Goal: Task Accomplishment & Management: Use online tool/utility

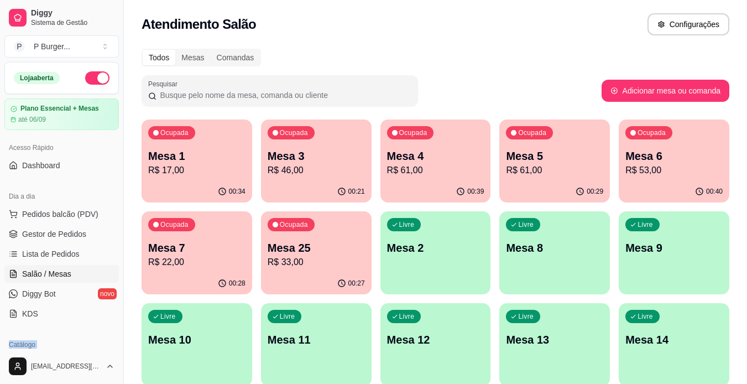
scroll to position [132, 0]
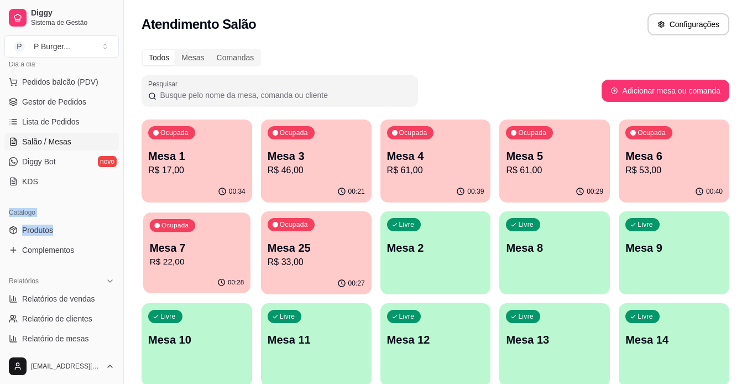
click at [202, 221] on div "Ocupada Mesa 7 R$ 22,00" at bounding box center [196, 242] width 107 height 60
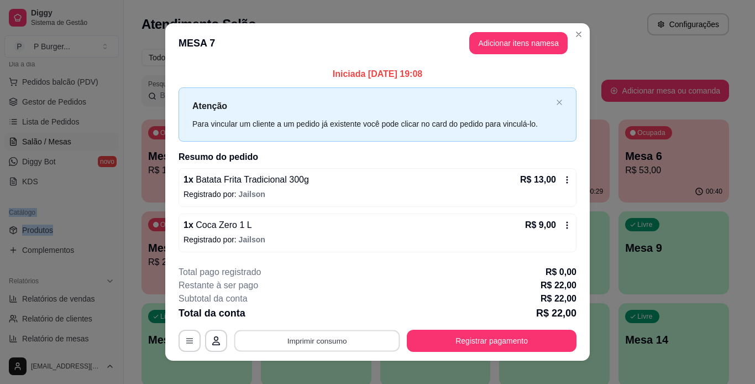
click at [328, 349] on button "Imprimir consumo" at bounding box center [317, 340] width 166 height 22
click at [369, 337] on button "Imprimir consumo" at bounding box center [317, 340] width 166 height 22
click at [355, 342] on button "Imprimir consumo" at bounding box center [317, 340] width 166 height 22
click at [312, 313] on button "IMPRESSORA" at bounding box center [315, 314] width 77 height 17
click at [324, 340] on button "Imprimir consumo" at bounding box center [317, 340] width 166 height 22
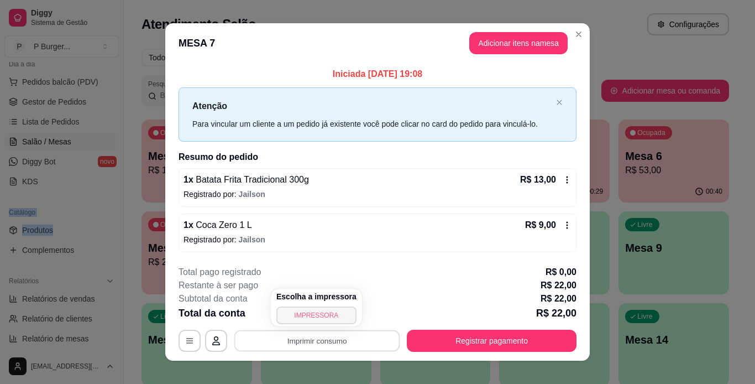
click at [311, 321] on button "IMPRESSORA" at bounding box center [316, 315] width 80 height 18
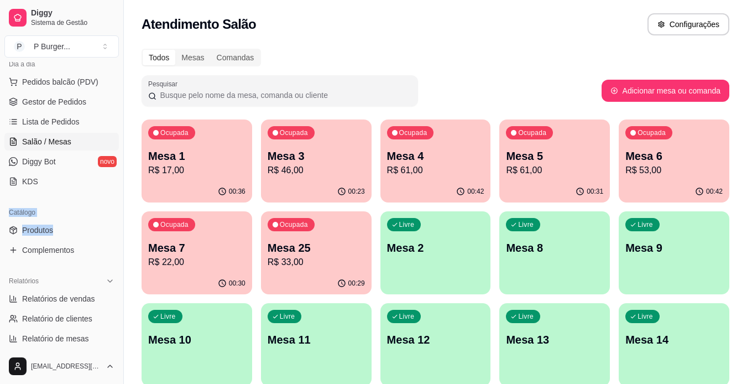
click at [65, 139] on span "Salão / Mesas" at bounding box center [46, 141] width 49 height 11
click at [56, 96] on link "Gestor de Pedidos" at bounding box center [61, 102] width 114 height 18
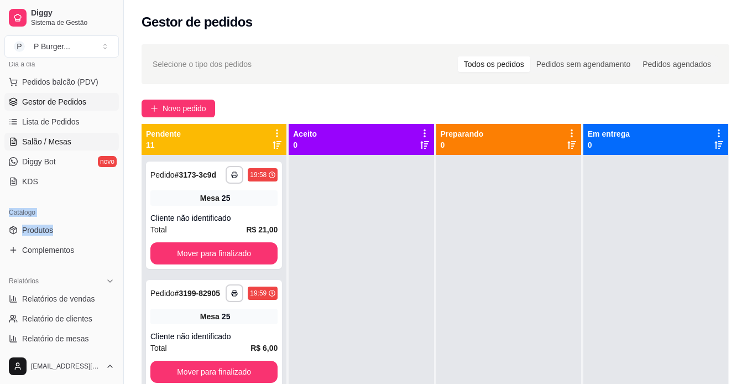
click at [51, 141] on span "Salão / Mesas" at bounding box center [46, 141] width 49 height 11
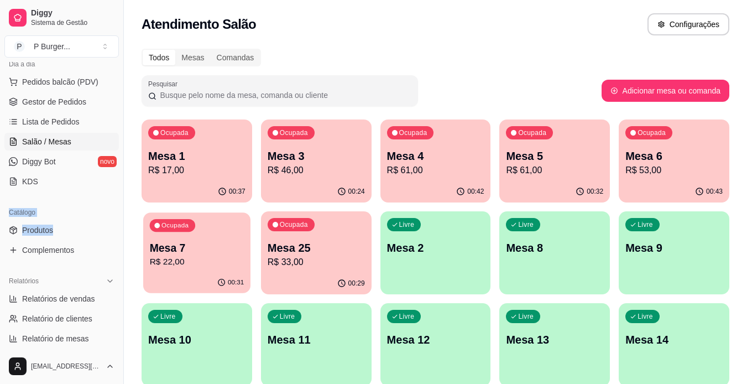
click at [226, 223] on div "Ocupada Mesa 7 R$ 22,00" at bounding box center [196, 242] width 107 height 60
click at [70, 108] on link "Gestor de Pedidos" at bounding box center [61, 102] width 114 height 18
